Goal: Transaction & Acquisition: Purchase product/service

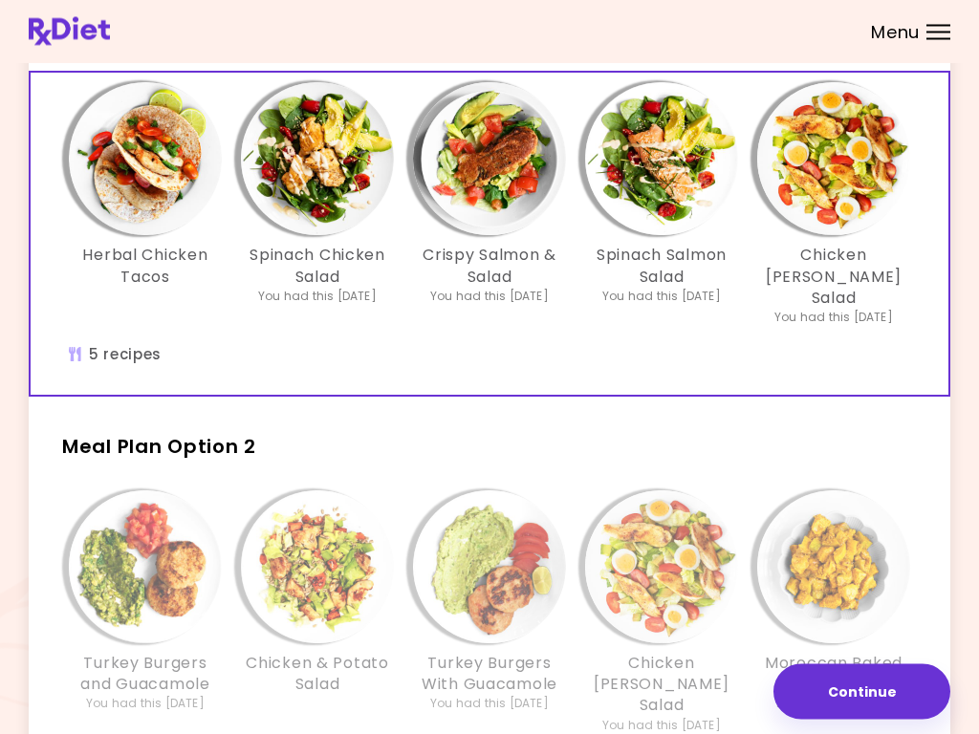
scroll to position [127, 0]
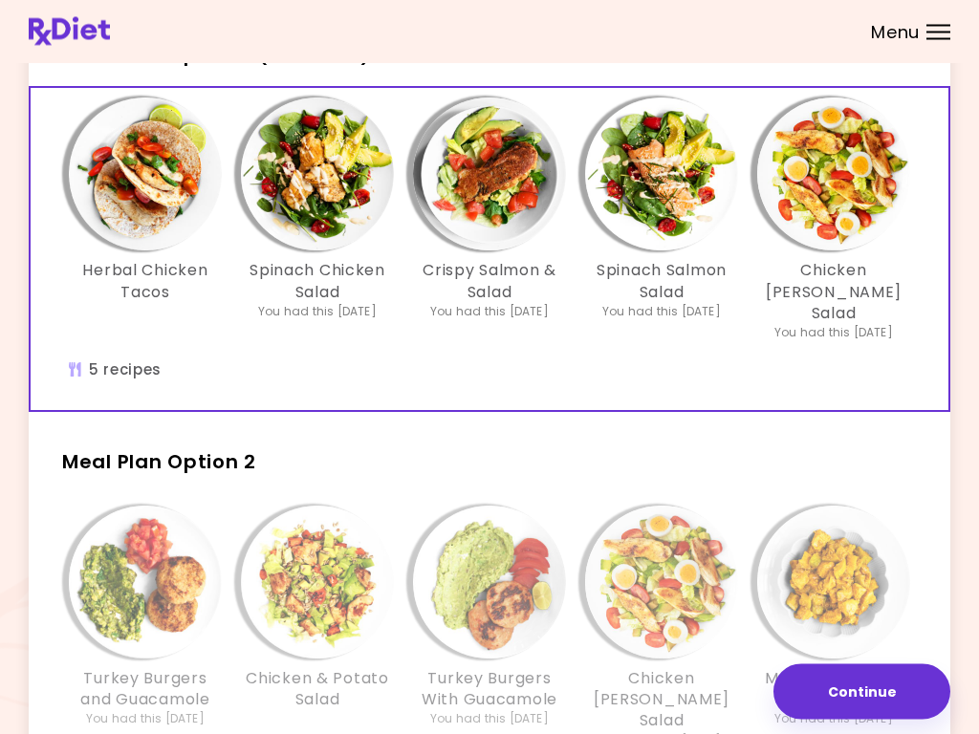
click at [493, 213] on img "Info - Crispy Salmon & Salad - Meal Plan Option 1 (Selected)" at bounding box center [489, 174] width 153 height 153
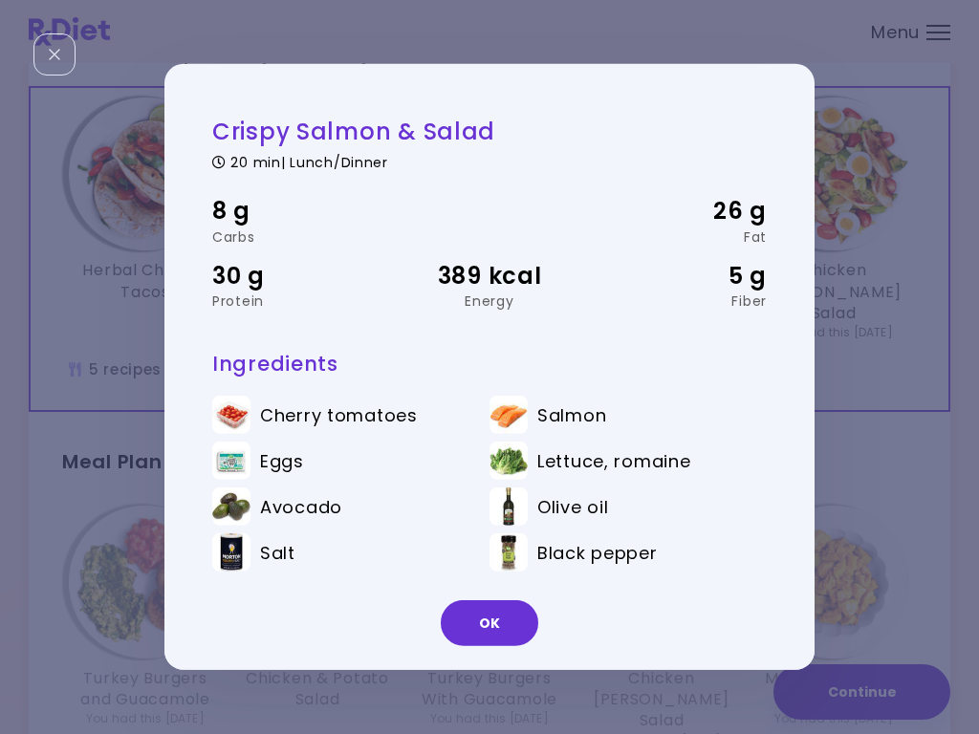
click at [495, 622] on button "OK" at bounding box center [489, 623] width 97 height 46
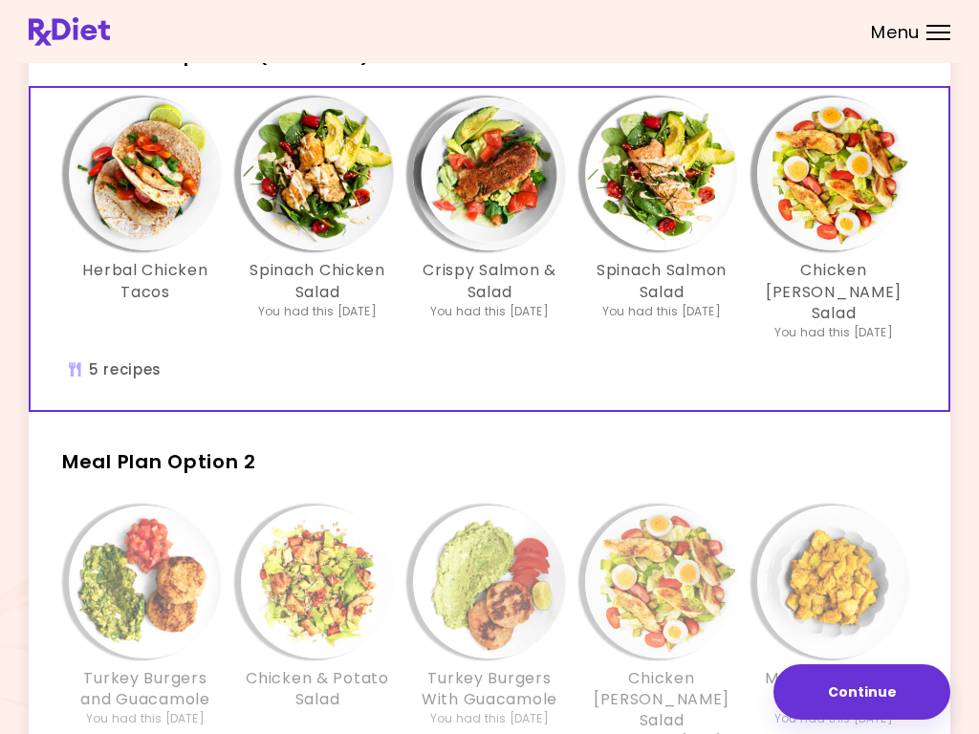
click at [871, 183] on img "Info - Chicken Cobb Salad - Meal Plan Option 1 (Selected)" at bounding box center [833, 173] width 153 height 153
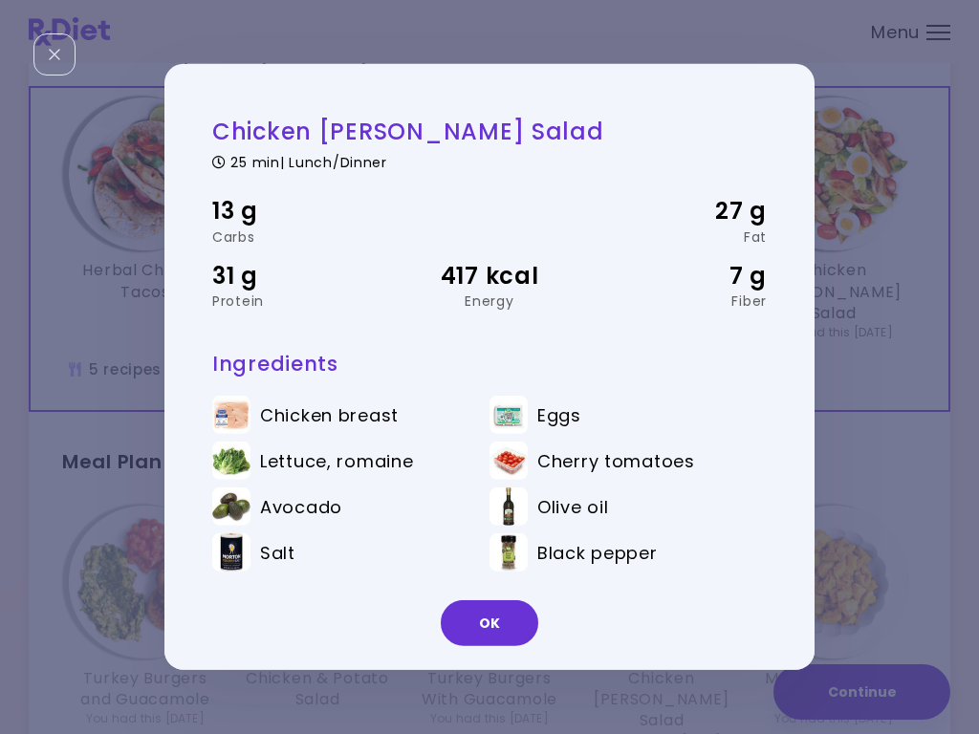
click at [495, 644] on button "OK" at bounding box center [489, 623] width 97 height 46
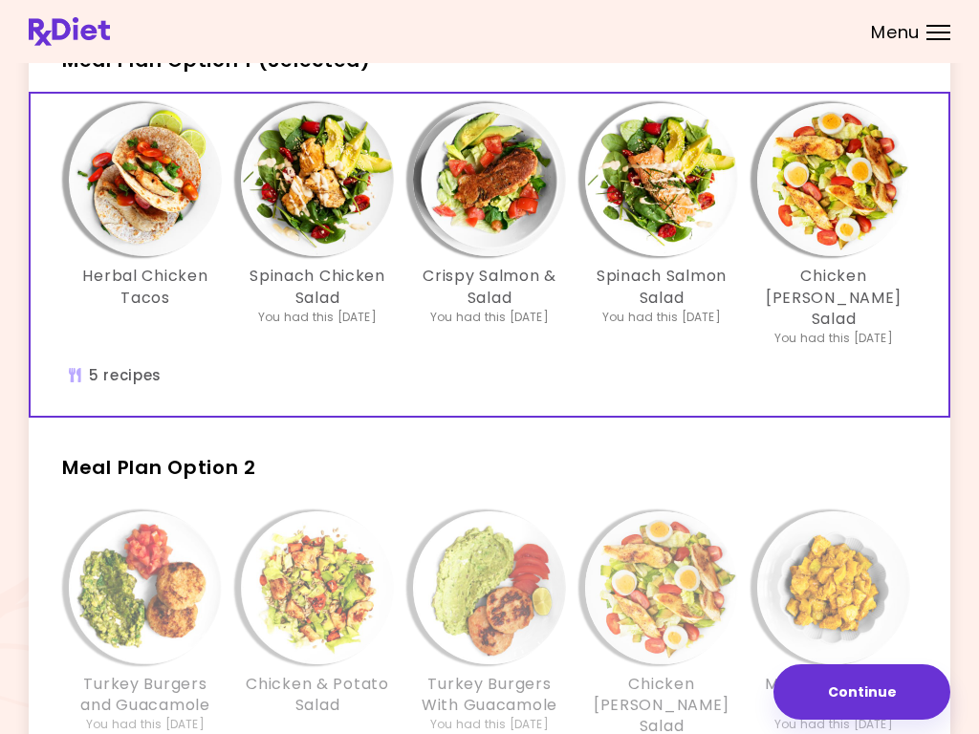
scroll to position [115, 0]
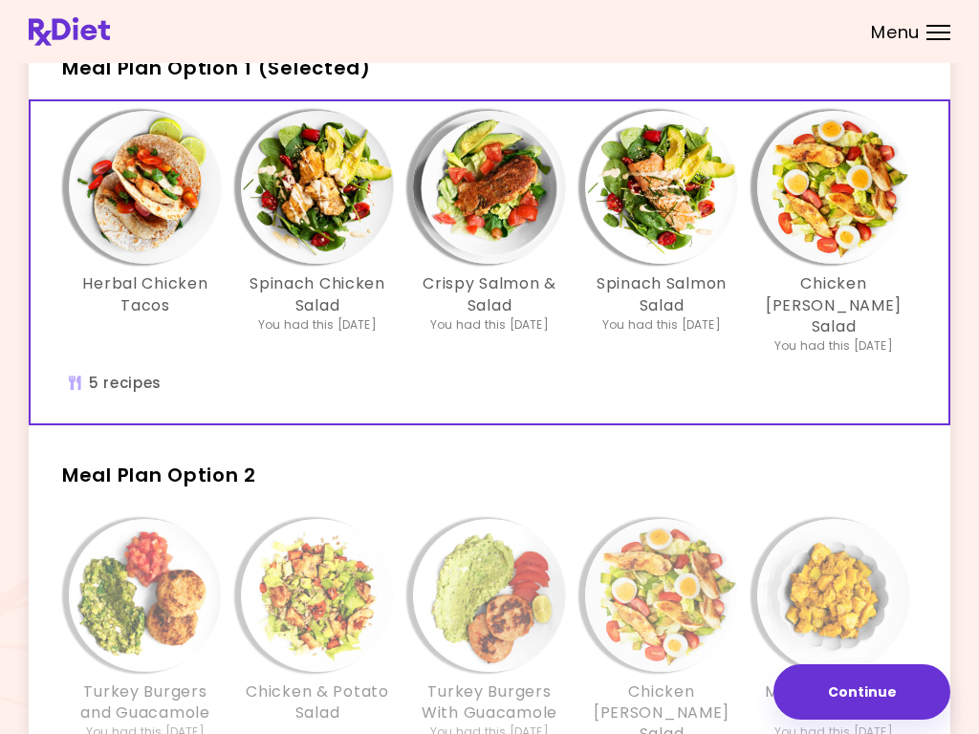
click at [475, 228] on img "Info - Crispy Salmon & Salad - Meal Plan Option 1 (Selected)" at bounding box center [489, 187] width 153 height 153
click at [137, 205] on img "Info - Herbal Chicken Tacos - Meal Plan Option 1 (Selected)" at bounding box center [145, 187] width 153 height 153
click at [654, 170] on img "Info - Spinach Salmon Salad - Meal Plan Option 1 (Selected)" at bounding box center [661, 187] width 153 height 153
click at [133, 211] on img "Info - Herbal Chicken Tacos - Meal Plan Option 1 (Selected)" at bounding box center [145, 187] width 153 height 153
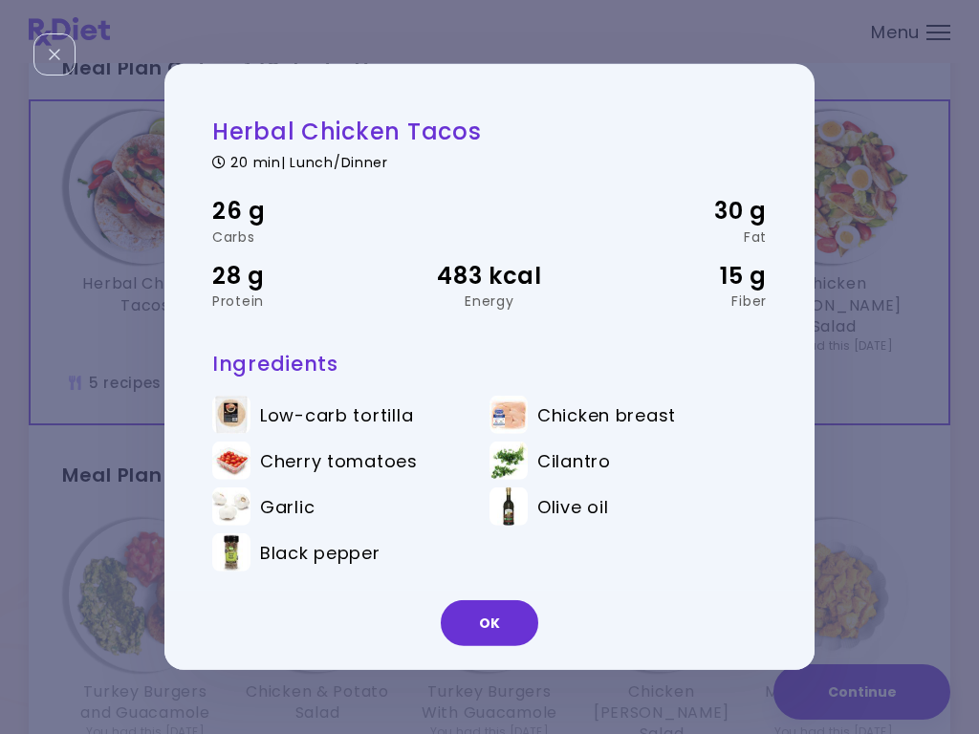
click at [503, 639] on button "OK" at bounding box center [489, 623] width 97 height 46
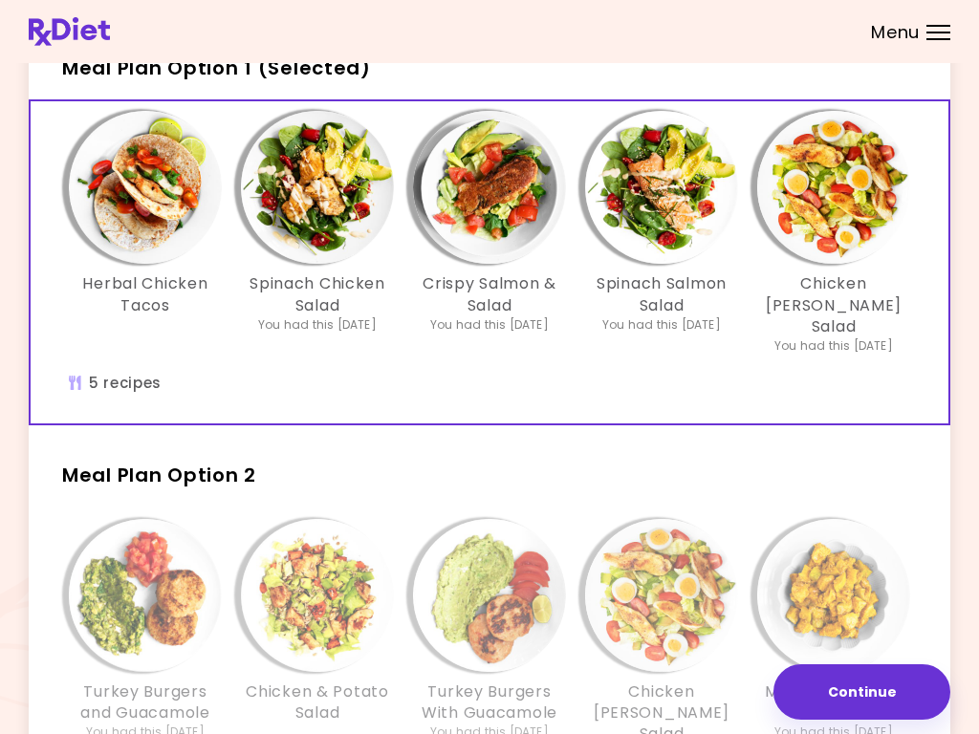
click at [846, 208] on img "Info - Chicken Cobb Salad - Meal Plan Option 1 (Selected)" at bounding box center [833, 187] width 153 height 153
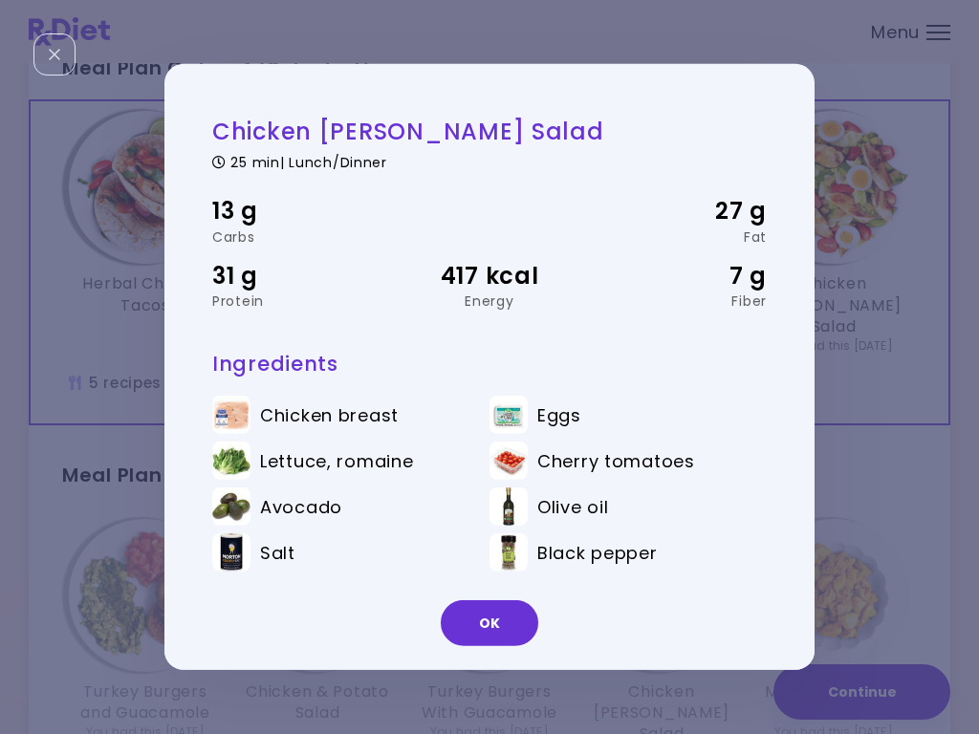
click at [497, 642] on button "OK" at bounding box center [489, 623] width 97 height 46
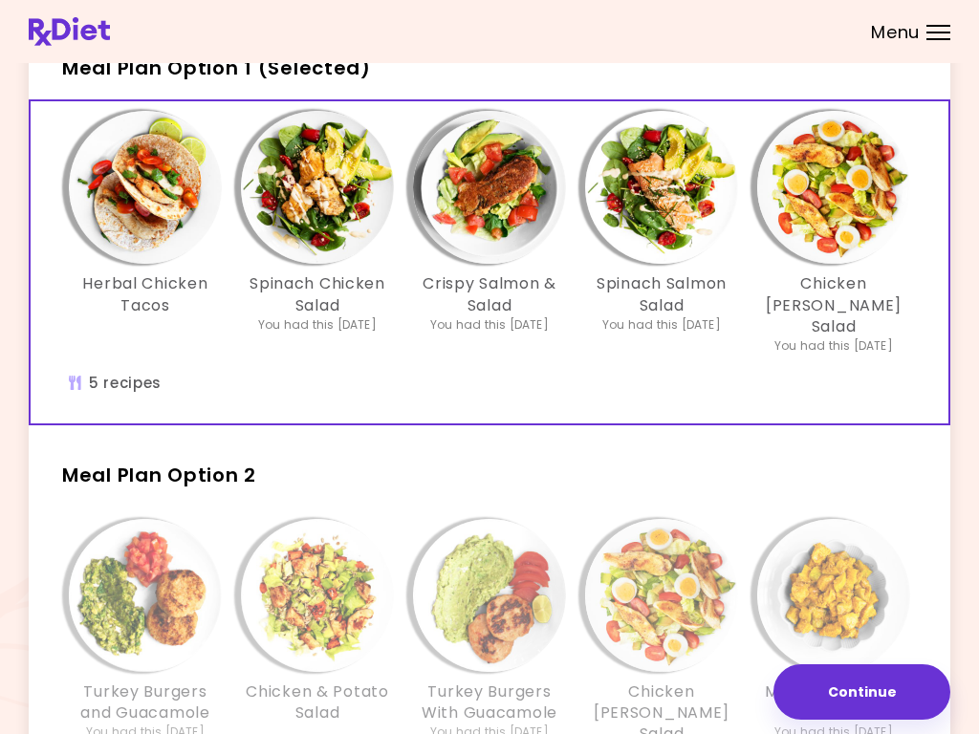
click at [496, 198] on img "Info - Crispy Salmon & Salad - Meal Plan Option 1 (Selected)" at bounding box center [489, 187] width 153 height 153
click at [825, 211] on img "Info - Chicken Cobb Salad - Meal Plan Option 1 (Selected)" at bounding box center [833, 187] width 153 height 153
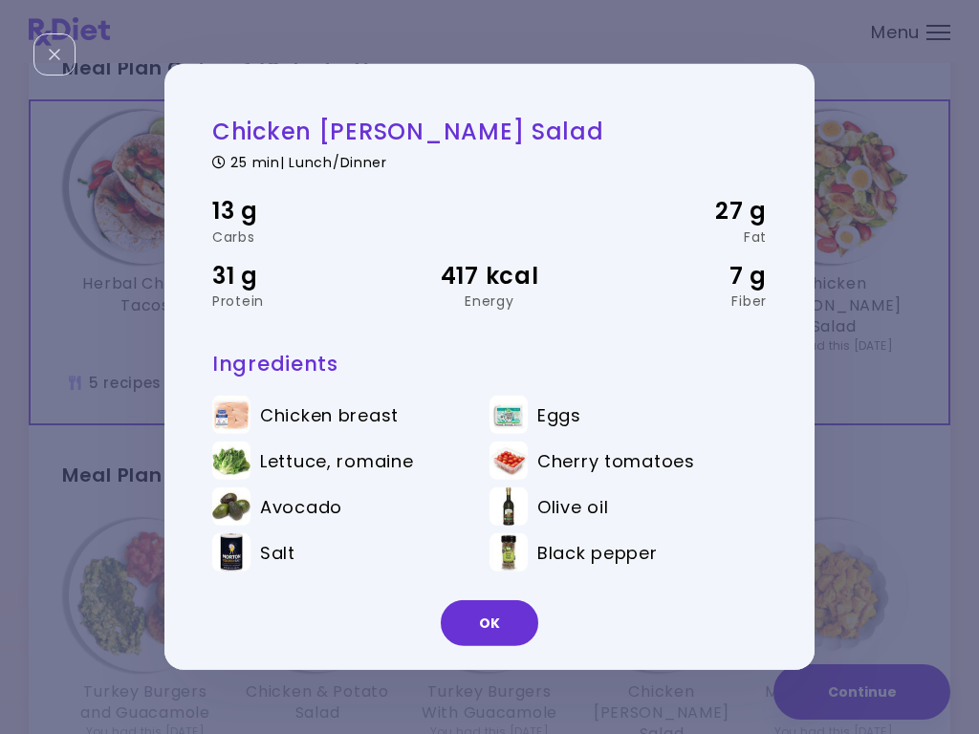
click at [505, 635] on button "OK" at bounding box center [489, 623] width 97 height 46
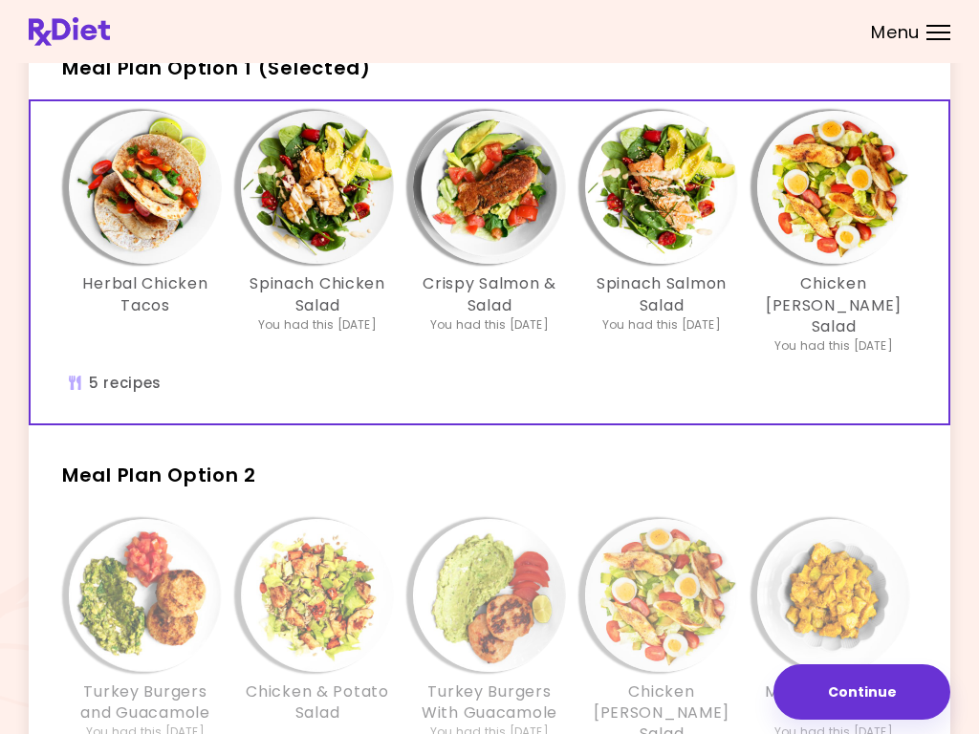
click at [674, 230] on img "Info - Spinach Salmon Salad - Meal Plan Option 1 (Selected)" at bounding box center [661, 187] width 153 height 153
click at [507, 247] on img "Info - Crispy Salmon & Salad - Meal Plan Option 1 (Selected)" at bounding box center [489, 187] width 153 height 153
click at [344, 204] on img "Info - Spinach Chicken Salad - Meal Plan Option 1 (Selected)" at bounding box center [317, 187] width 153 height 153
click at [157, 201] on img "Info - Herbal Chicken Tacos - Meal Plan Option 1 (Selected)" at bounding box center [145, 187] width 153 height 153
click at [808, 369] on div "Herbal Chicken Tacos Spinach Chicken Salad You had this [DATE] Crispy Salmon & …" at bounding box center [489, 262] width 917 height 322
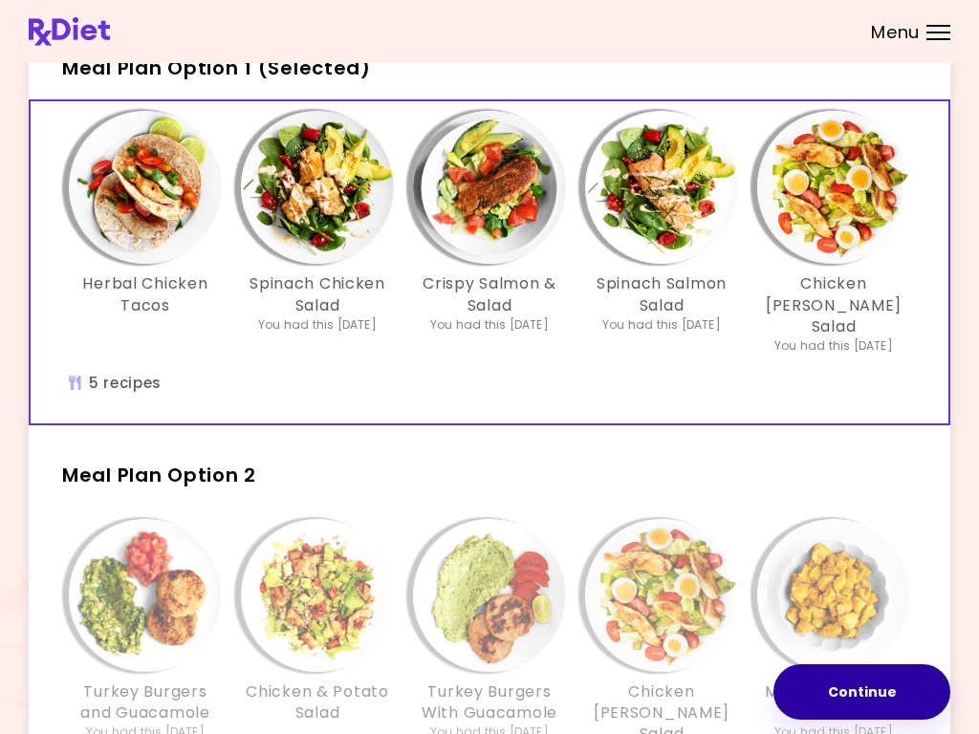
click at [864, 689] on button "Continue" at bounding box center [861, 691] width 177 height 55
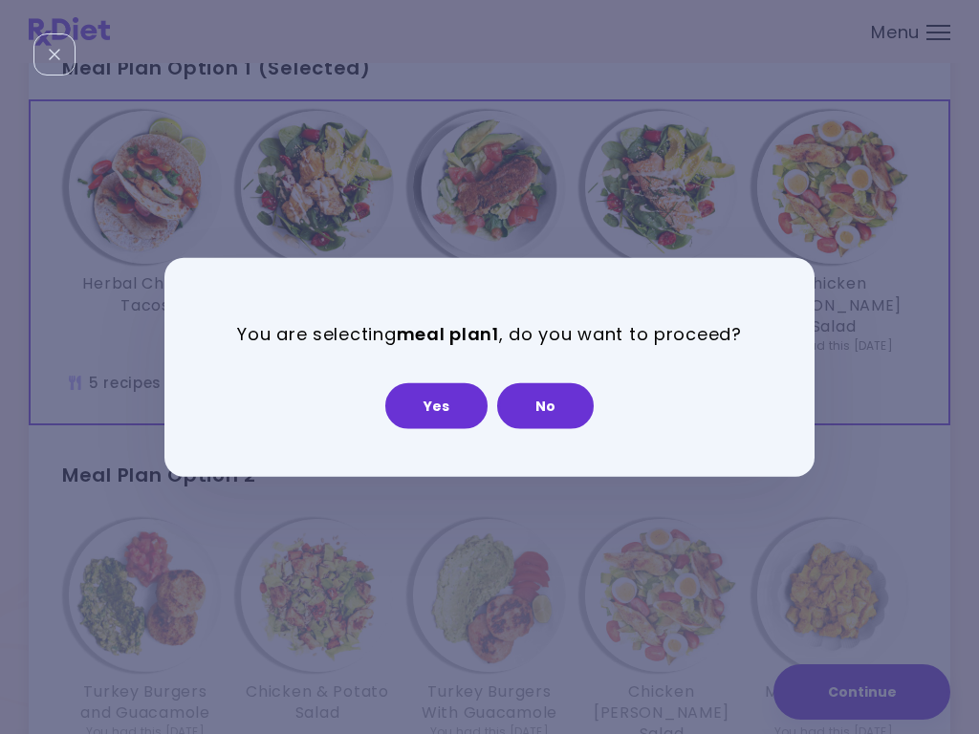
click at [449, 414] on button "Yes" at bounding box center [436, 405] width 102 height 46
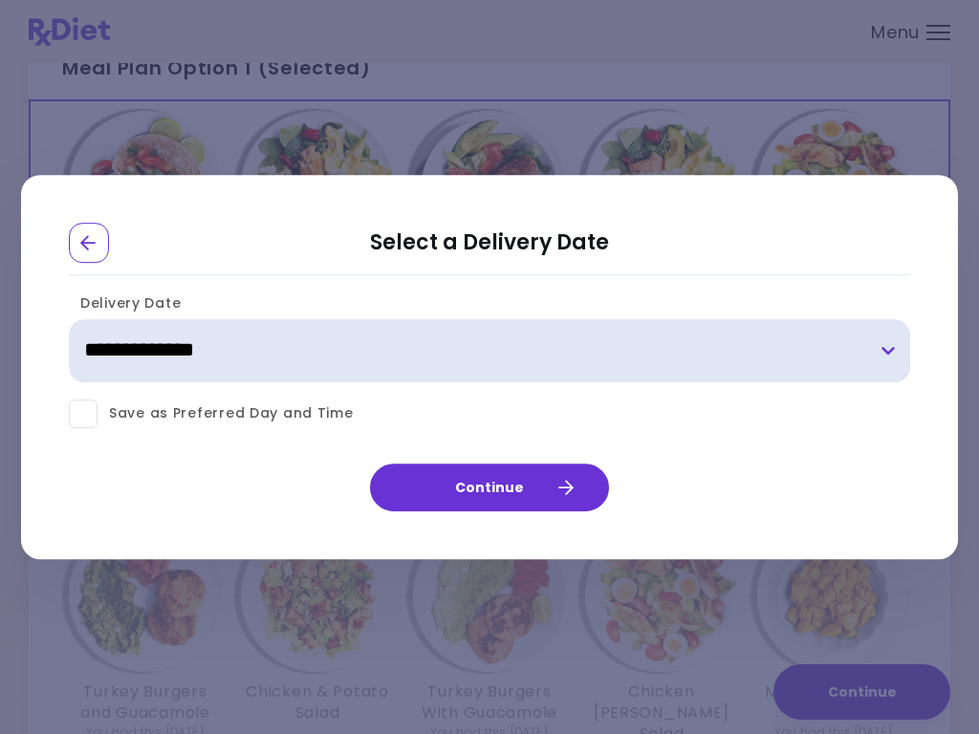
click at [901, 351] on select "**********" at bounding box center [489, 350] width 841 height 63
click at [889, 362] on select "**********" at bounding box center [489, 350] width 841 height 63
click at [888, 353] on select "**********" at bounding box center [489, 350] width 841 height 63
select select "**********"
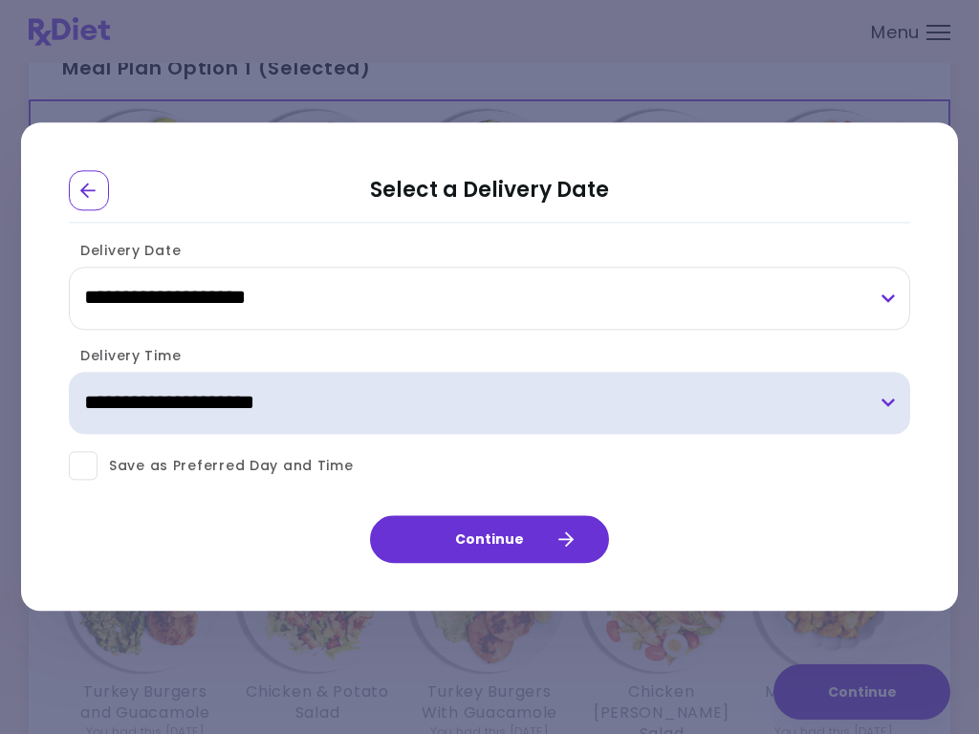
click at [887, 408] on select "**********" at bounding box center [489, 403] width 841 height 63
click at [873, 408] on select "**********" at bounding box center [489, 403] width 841 height 63
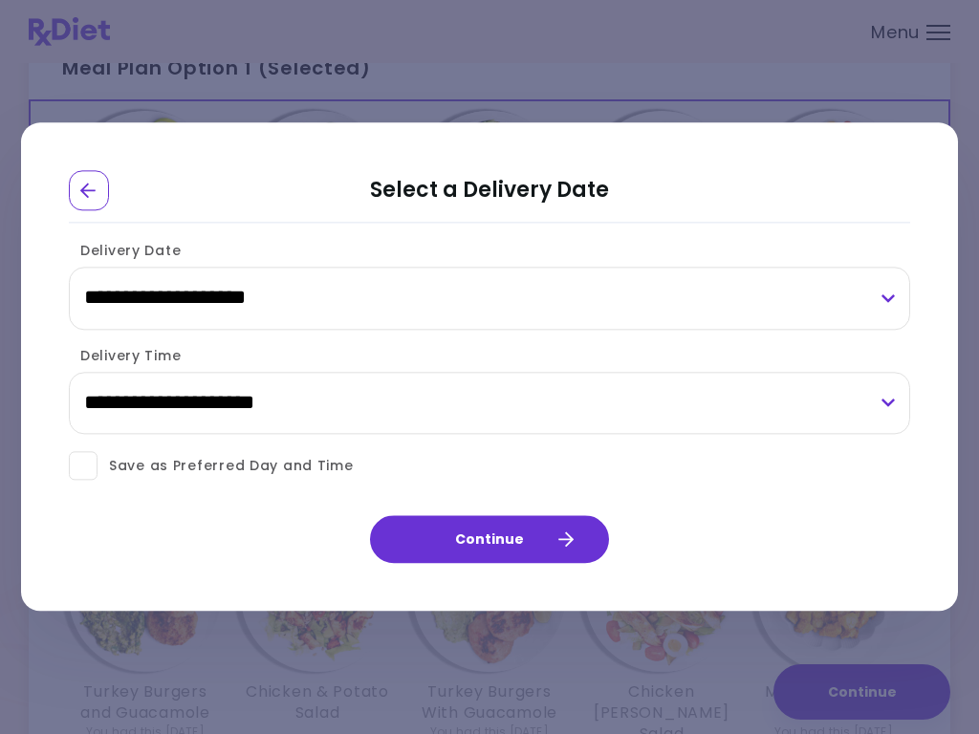
click at [493, 544] on button "Continue" at bounding box center [489, 540] width 239 height 48
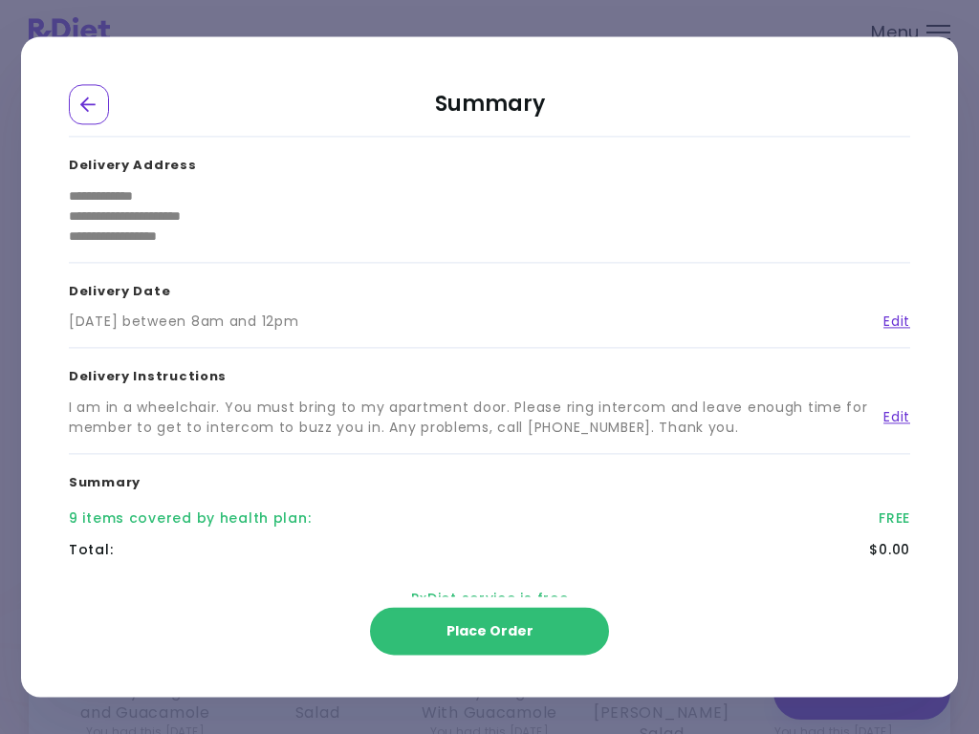
click at [512, 636] on span "Place Order" at bounding box center [489, 631] width 87 height 19
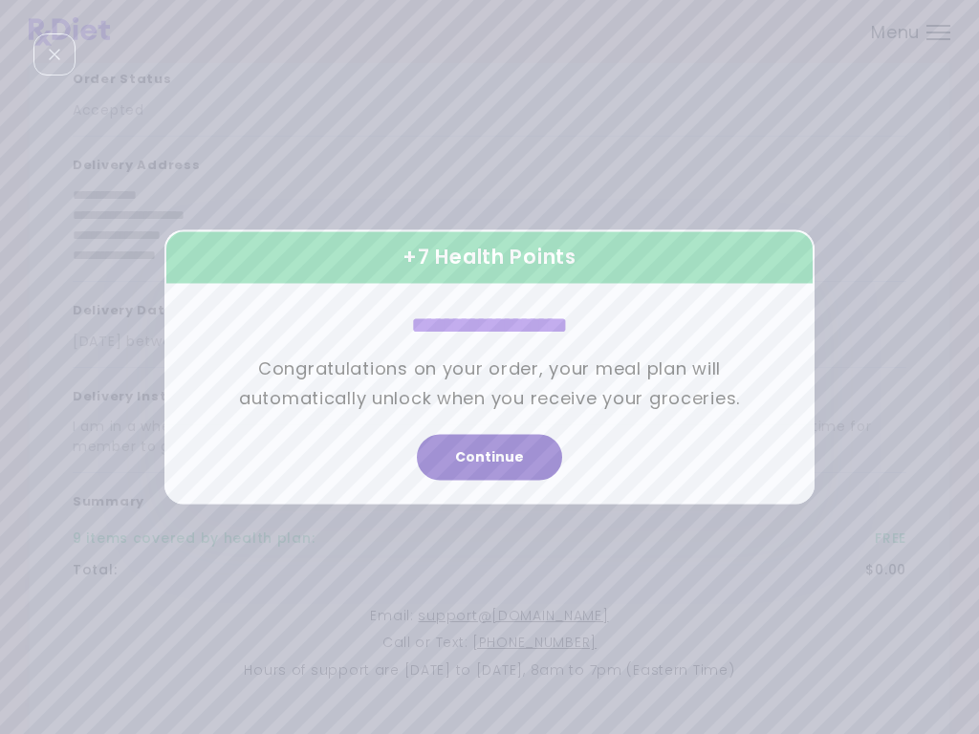
click at [485, 443] on button "Continue" at bounding box center [489, 458] width 145 height 46
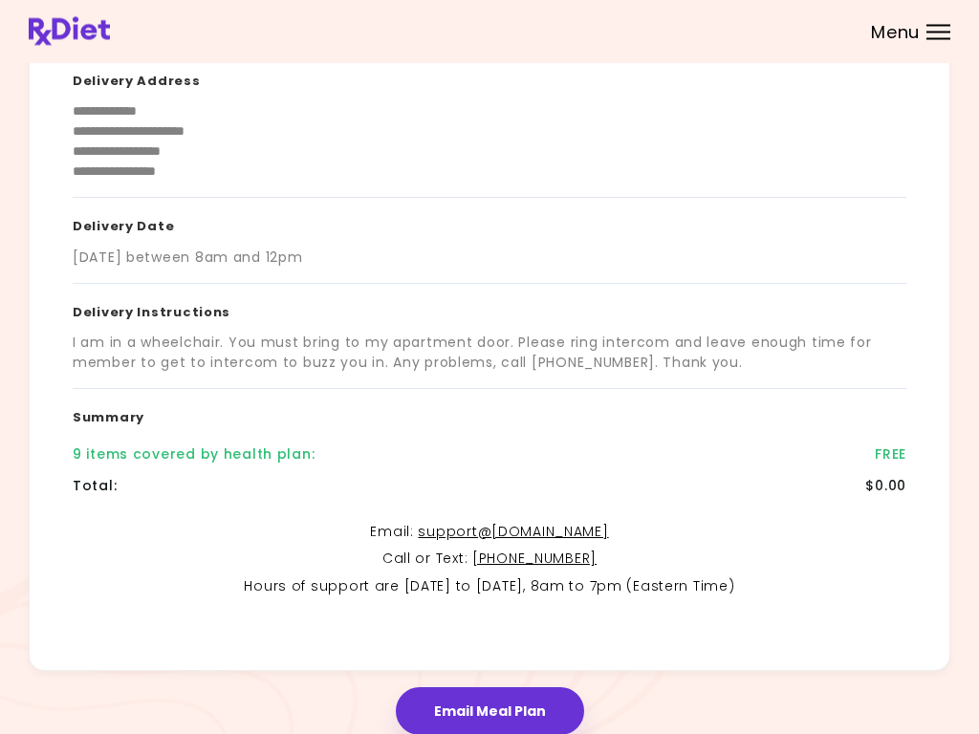
scroll to position [260, 0]
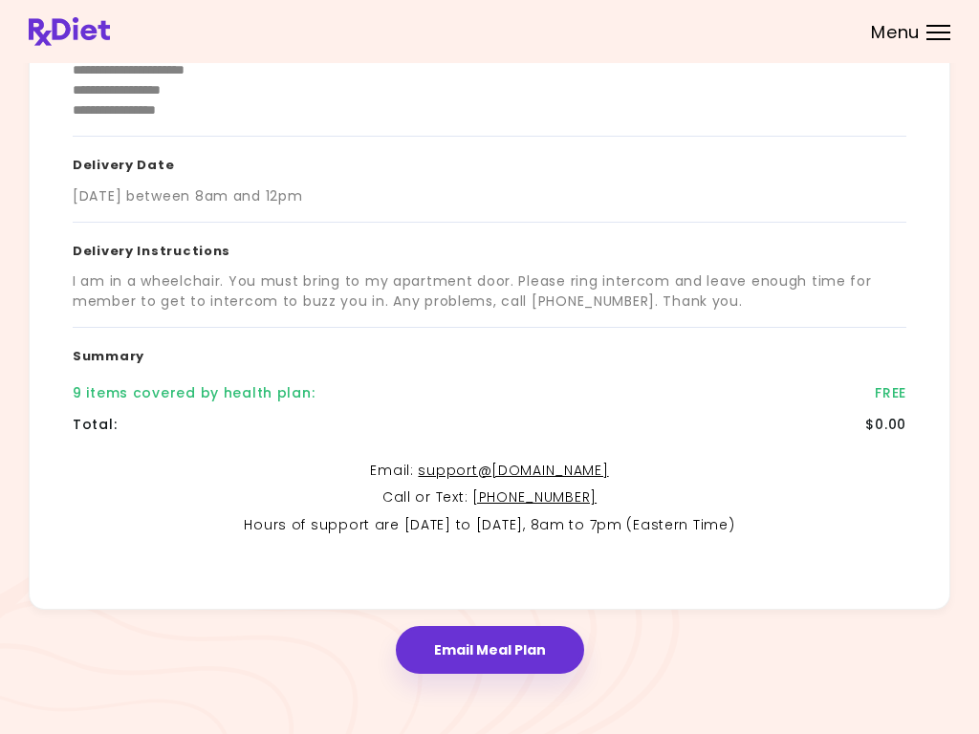
click at [497, 656] on button "Email Meal Plan" at bounding box center [490, 650] width 188 height 48
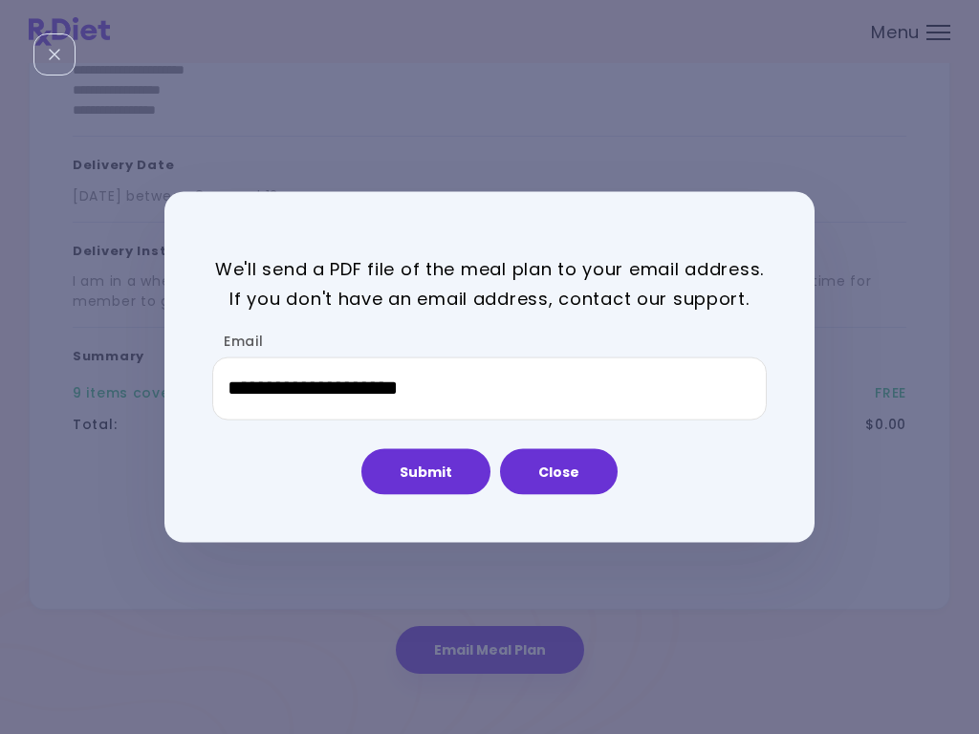
click at [435, 484] on button "Submit" at bounding box center [425, 471] width 129 height 46
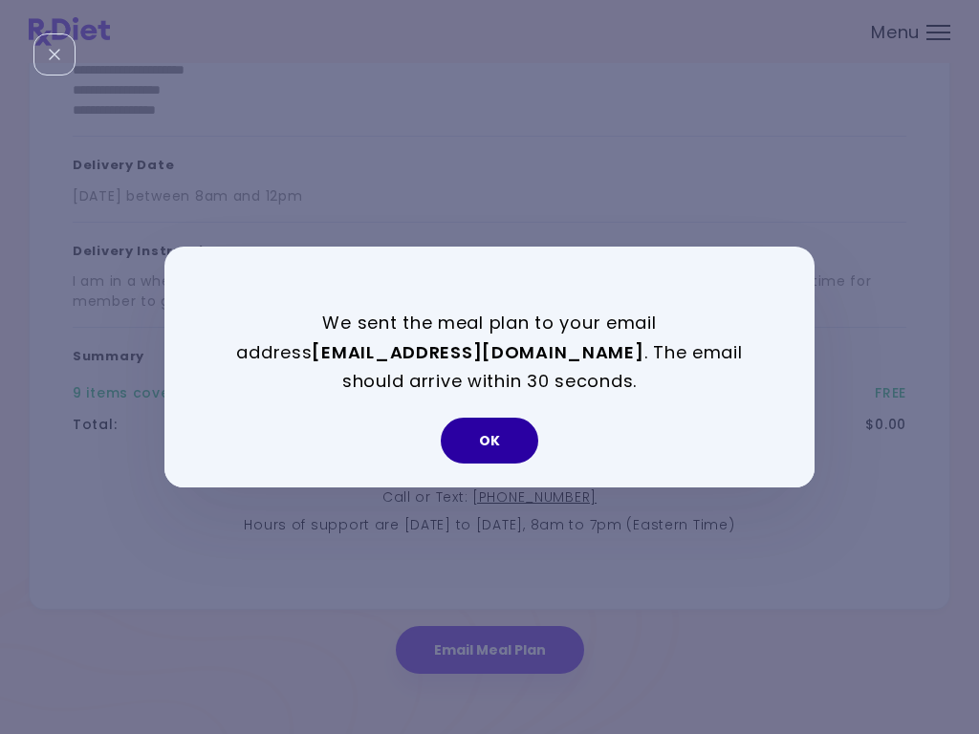
click at [499, 446] on button "OK" at bounding box center [489, 441] width 97 height 46
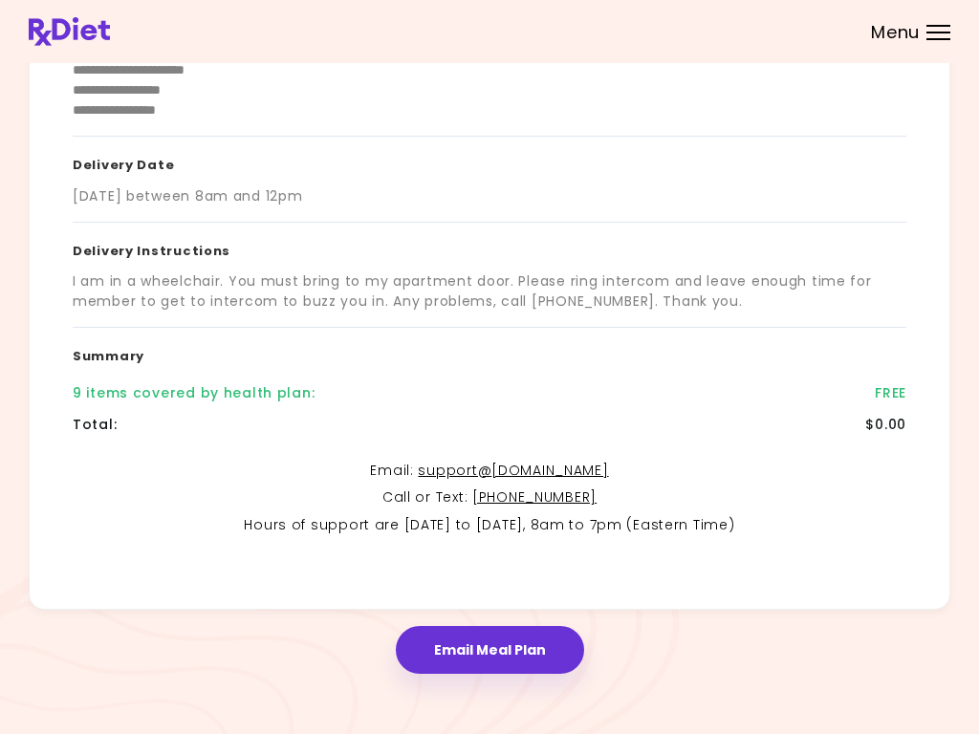
click at [504, 653] on button "Email Meal Plan" at bounding box center [490, 650] width 188 height 48
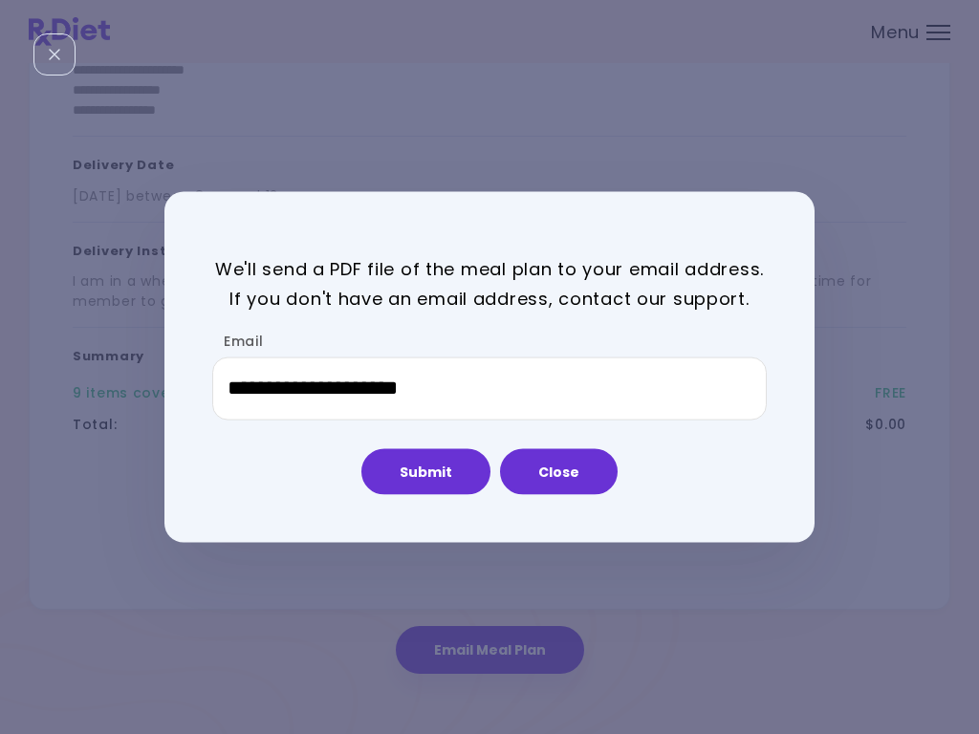
click at [425, 462] on button "Submit" at bounding box center [425, 471] width 129 height 46
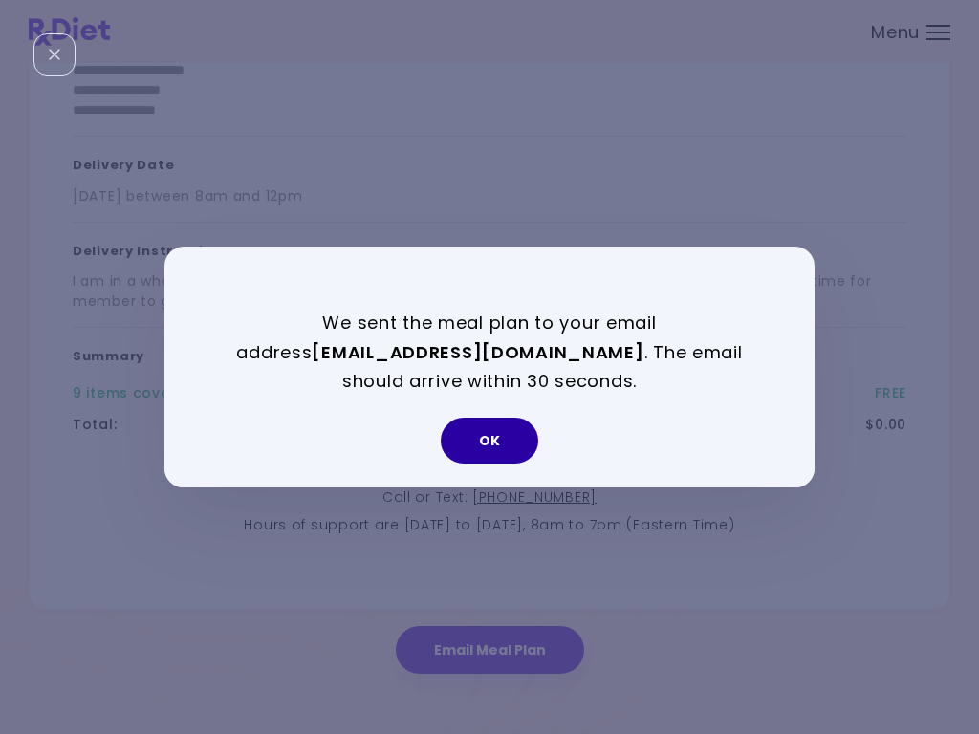
click at [504, 443] on button "OK" at bounding box center [489, 441] width 97 height 46
